Goal: Task Accomplishment & Management: Manage account settings

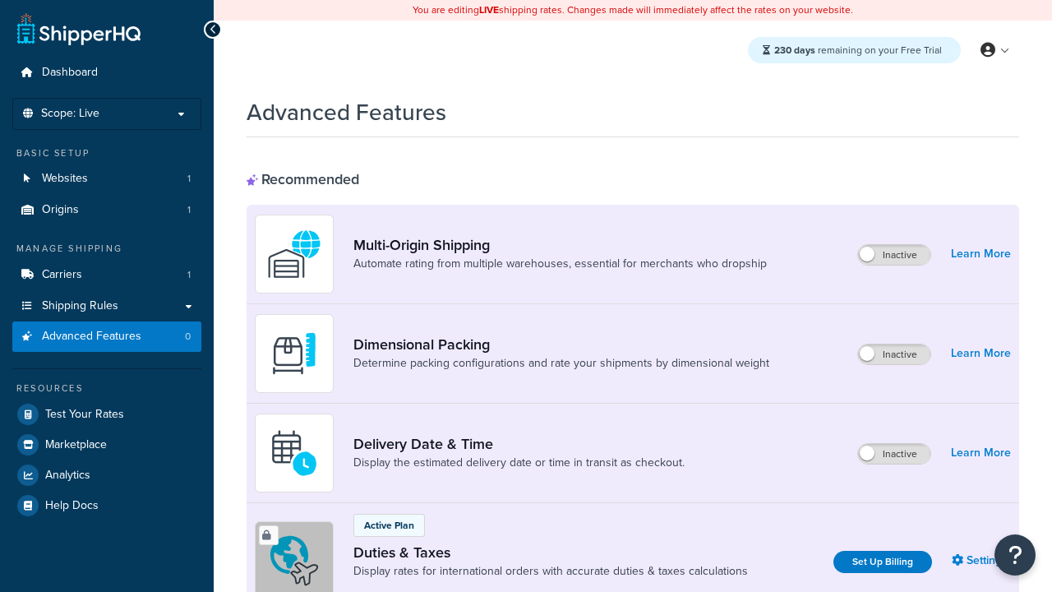
scroll to position [533, 0]
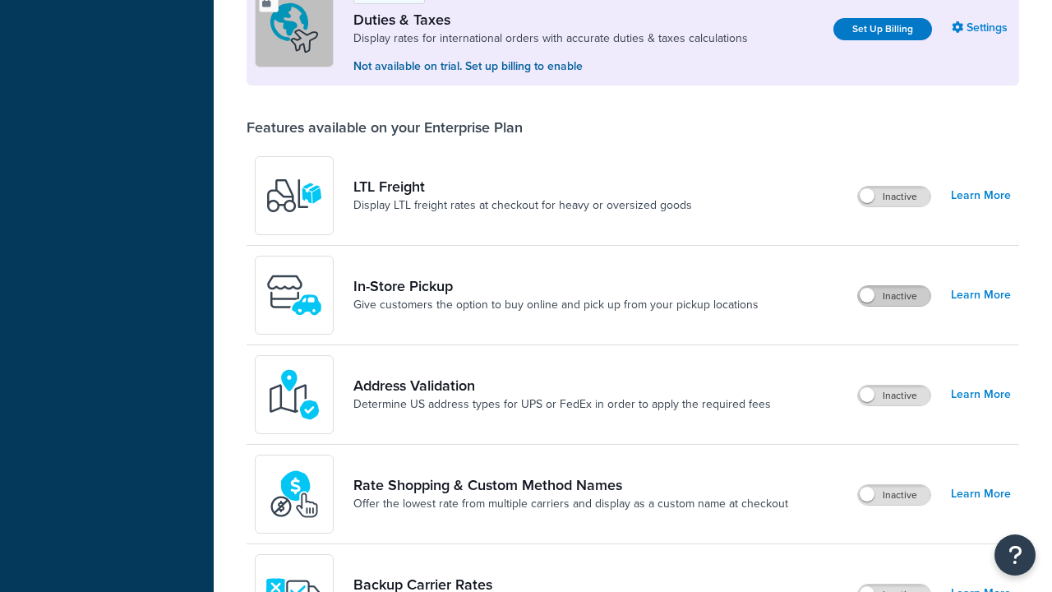
click at [894, 296] on label "Inactive" at bounding box center [894, 296] width 72 height 20
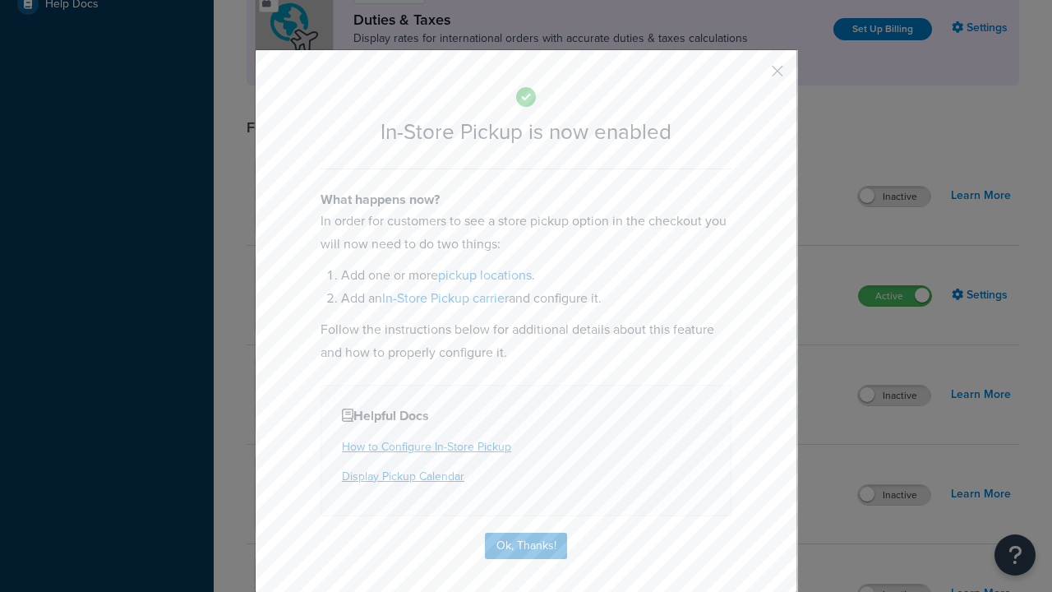
click at [753, 76] on button "button" at bounding box center [753, 77] width 4 height 4
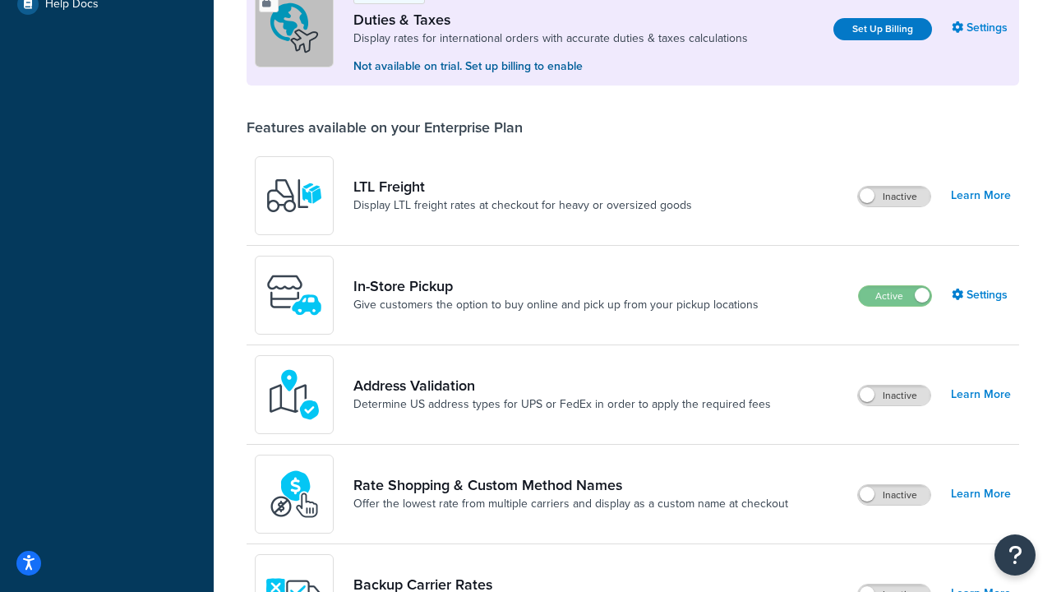
scroll to position [501, 0]
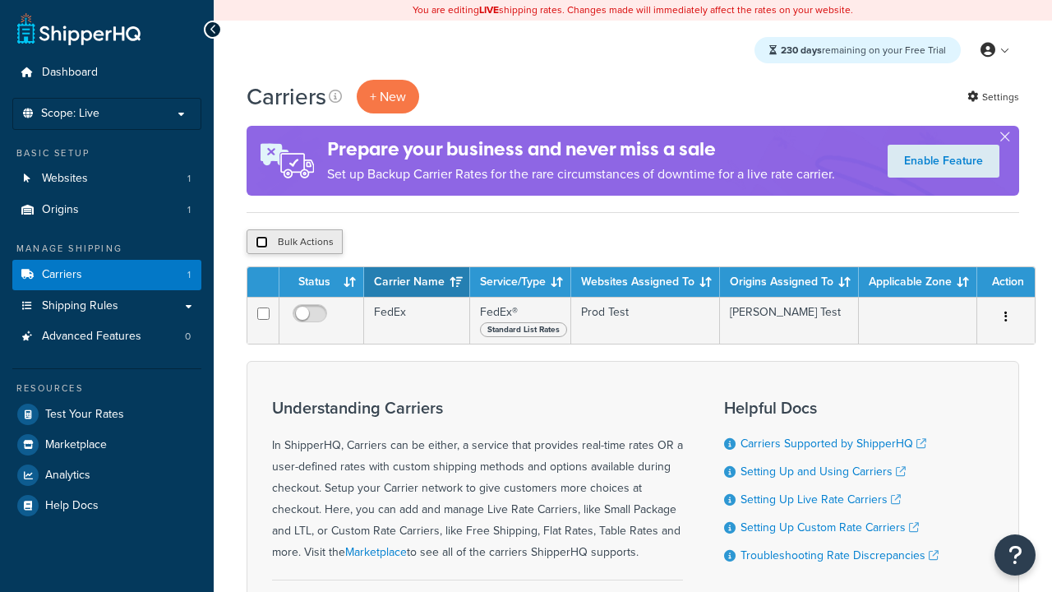
click at [261, 243] on input "checkbox" at bounding box center [262, 242] width 12 height 12
checkbox input "true"
click at [0, 0] on button "Delete" at bounding box center [0, 0] width 0 height 0
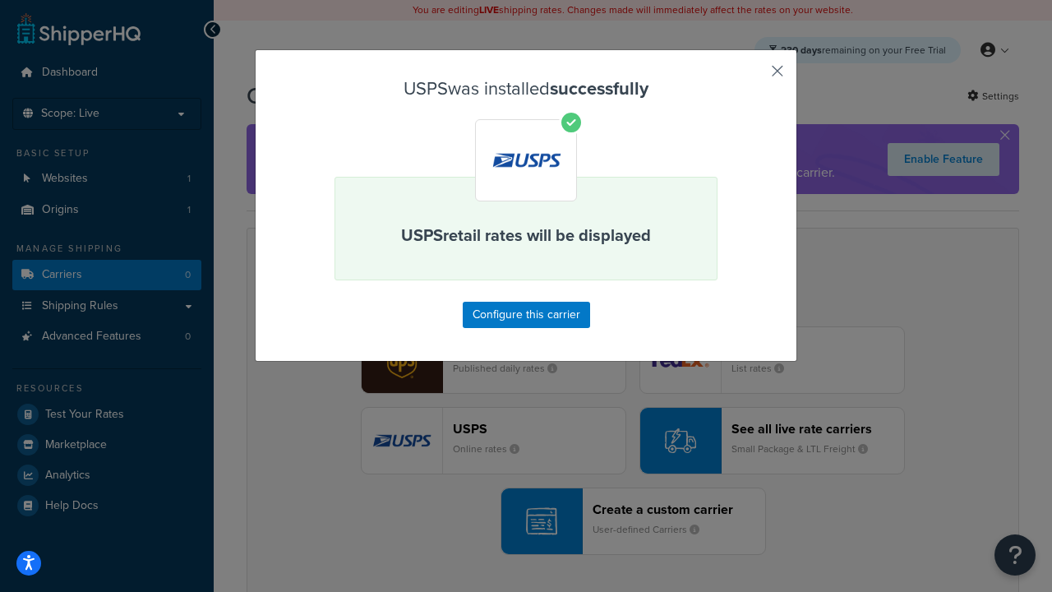
click at [753, 76] on button "button" at bounding box center [753, 77] width 4 height 4
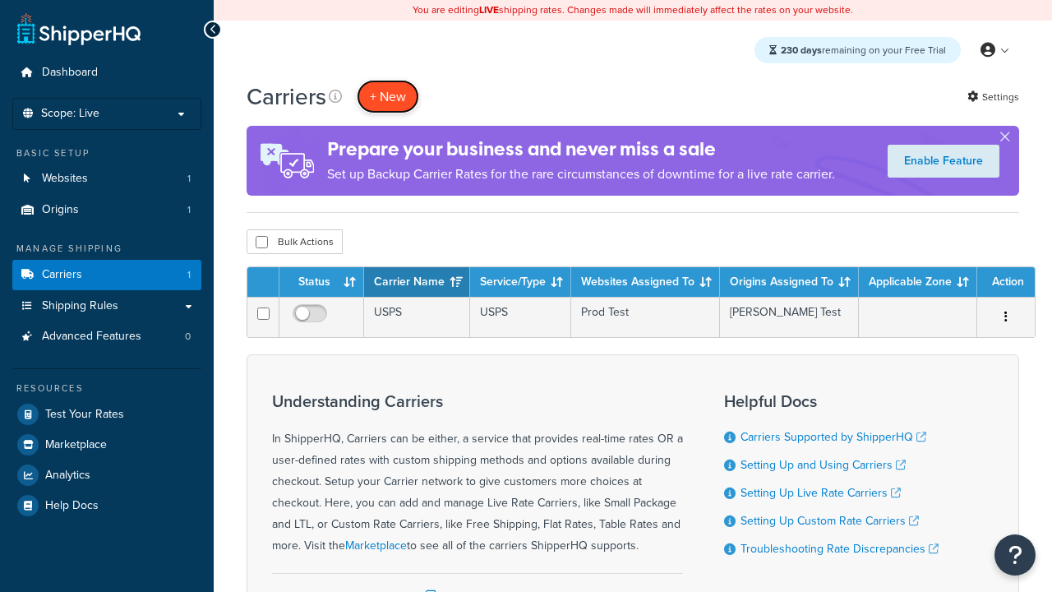
click at [388, 96] on button "+ New" at bounding box center [388, 97] width 62 height 34
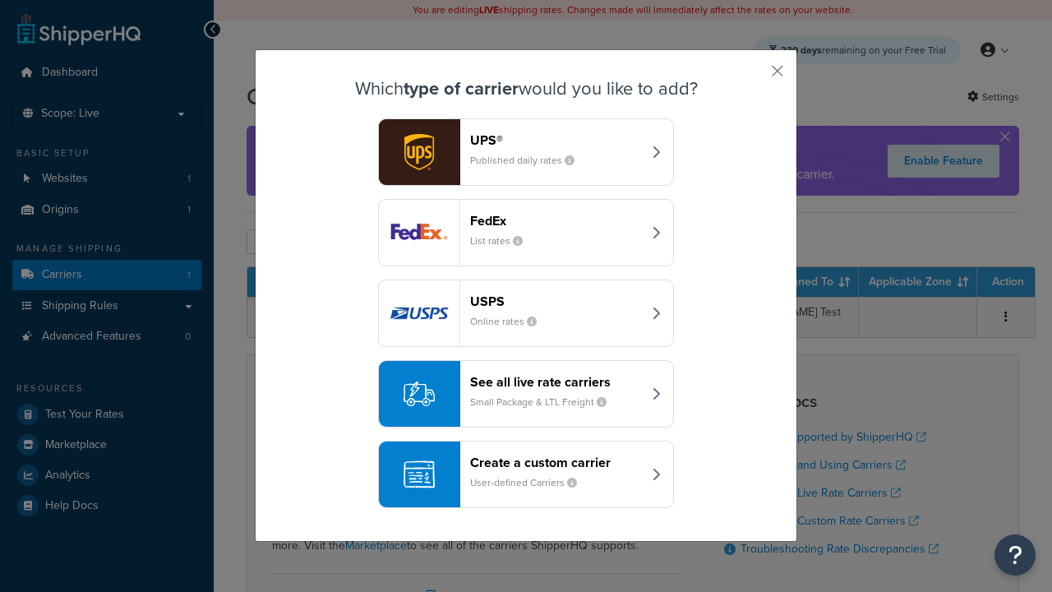
click at [526, 394] on div "See all live rate carriers Small Package & LTL Freight" at bounding box center [556, 393] width 172 height 39
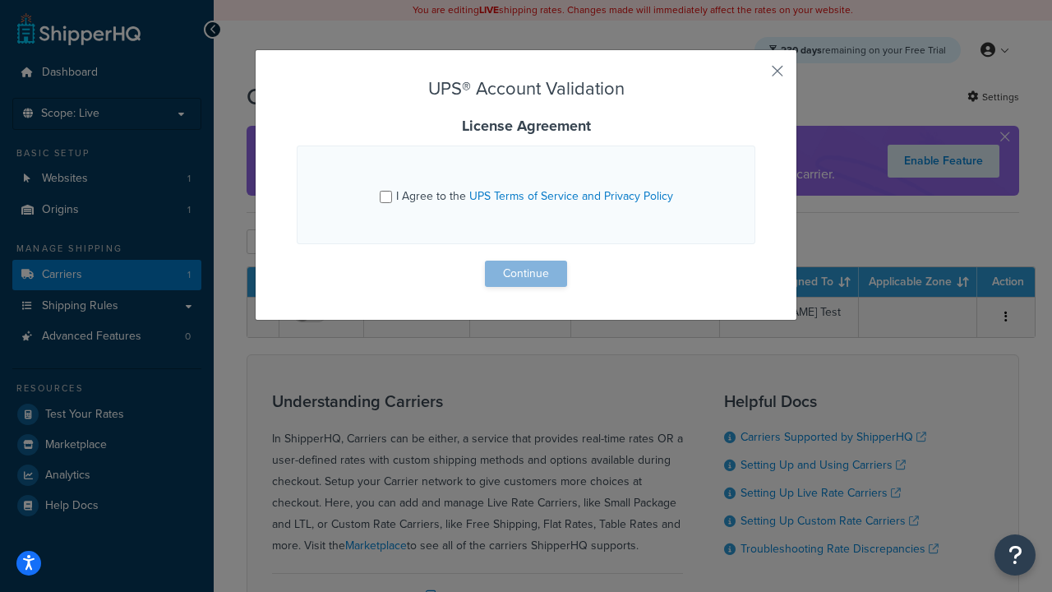
click at [386, 196] on input "I Agree to the UPS Terms of Service and Privacy Policy" at bounding box center [386, 197] width 12 height 12
checkbox input "true"
click at [526, 274] on button "Continue" at bounding box center [526, 274] width 82 height 26
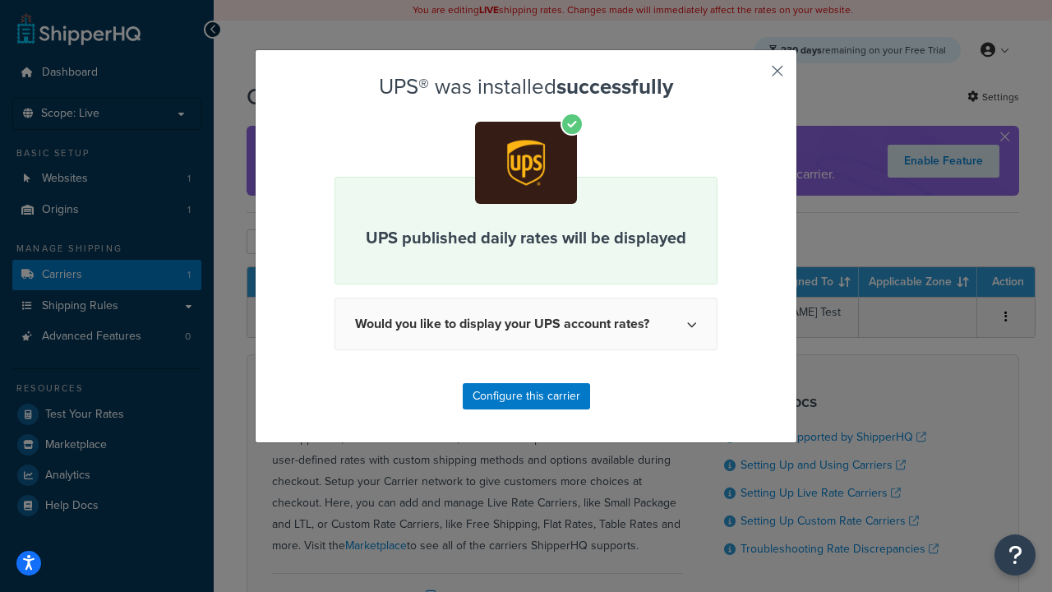
click at [753, 76] on button "button" at bounding box center [753, 77] width 4 height 4
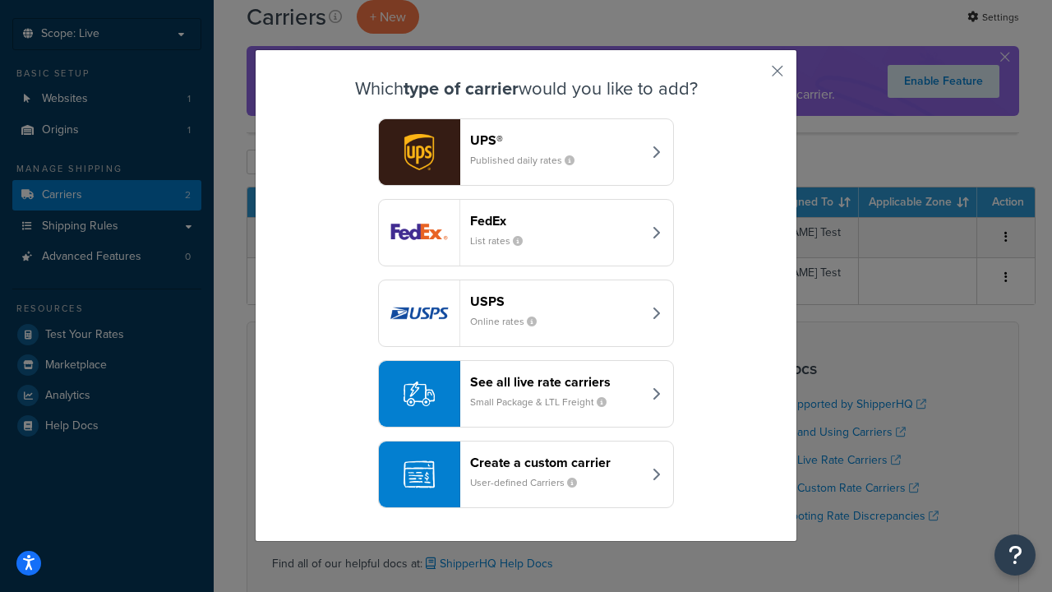
click at [556, 220] on header "FedEx" at bounding box center [556, 221] width 172 height 16
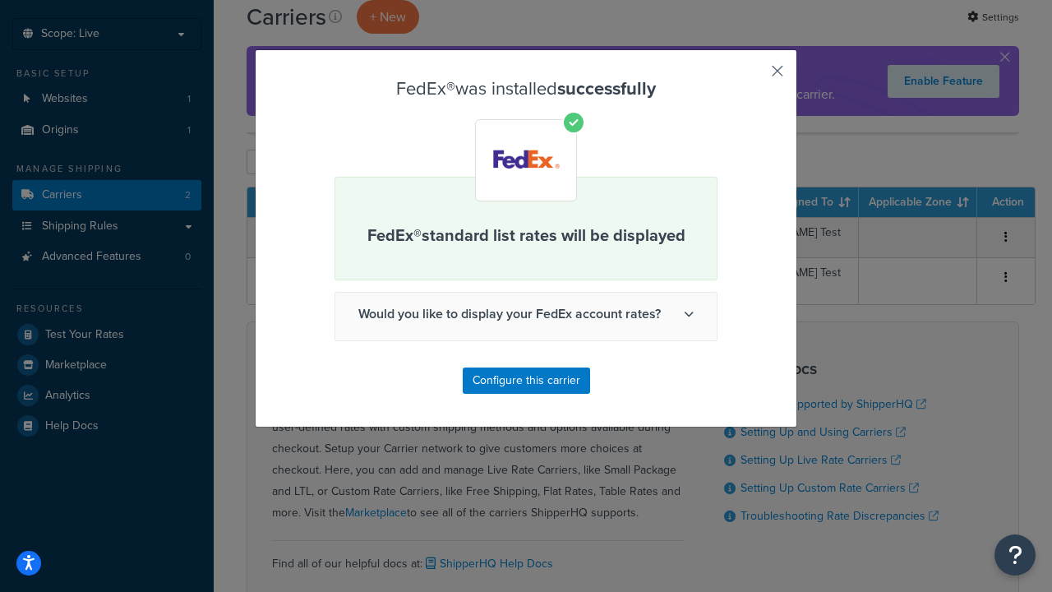
click at [753, 76] on button "button" at bounding box center [753, 77] width 4 height 4
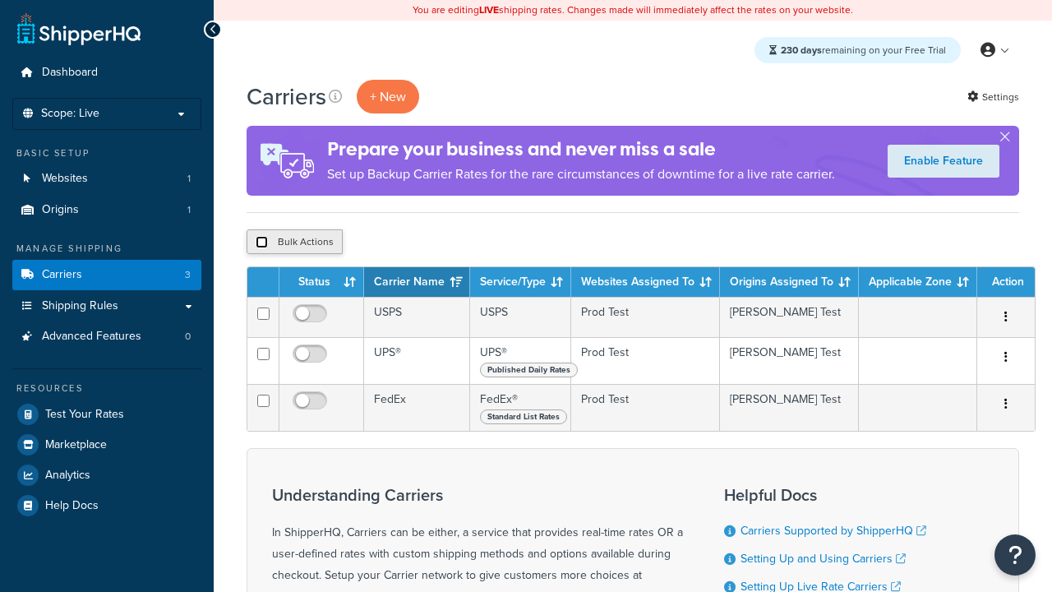
click at [261, 243] on input "checkbox" at bounding box center [262, 242] width 12 height 12
checkbox input "true"
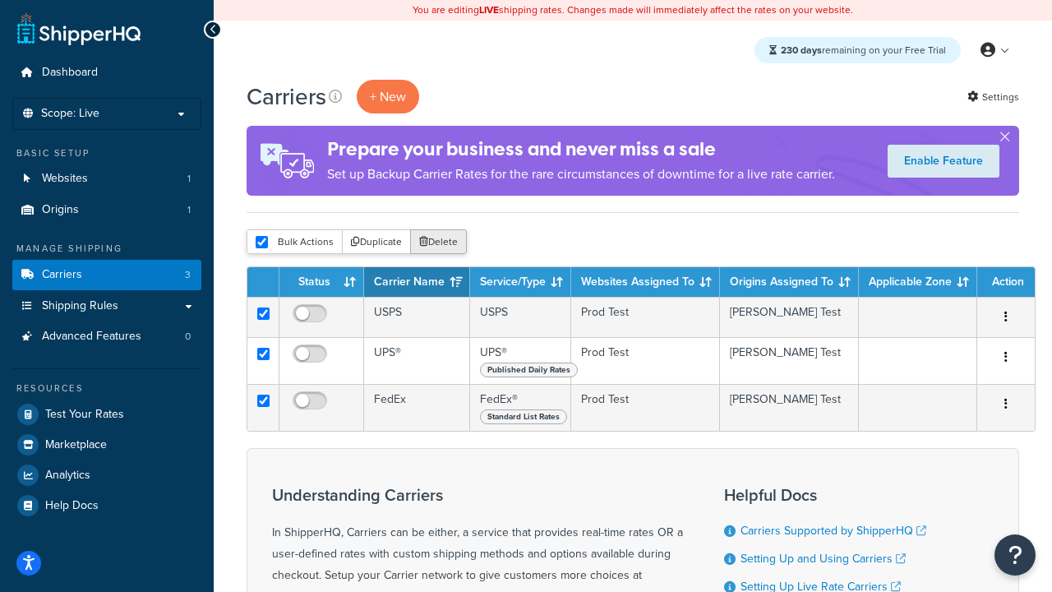
click at [442, 243] on button "Delete" at bounding box center [438, 241] width 57 height 25
